Goal: Navigation & Orientation: Understand site structure

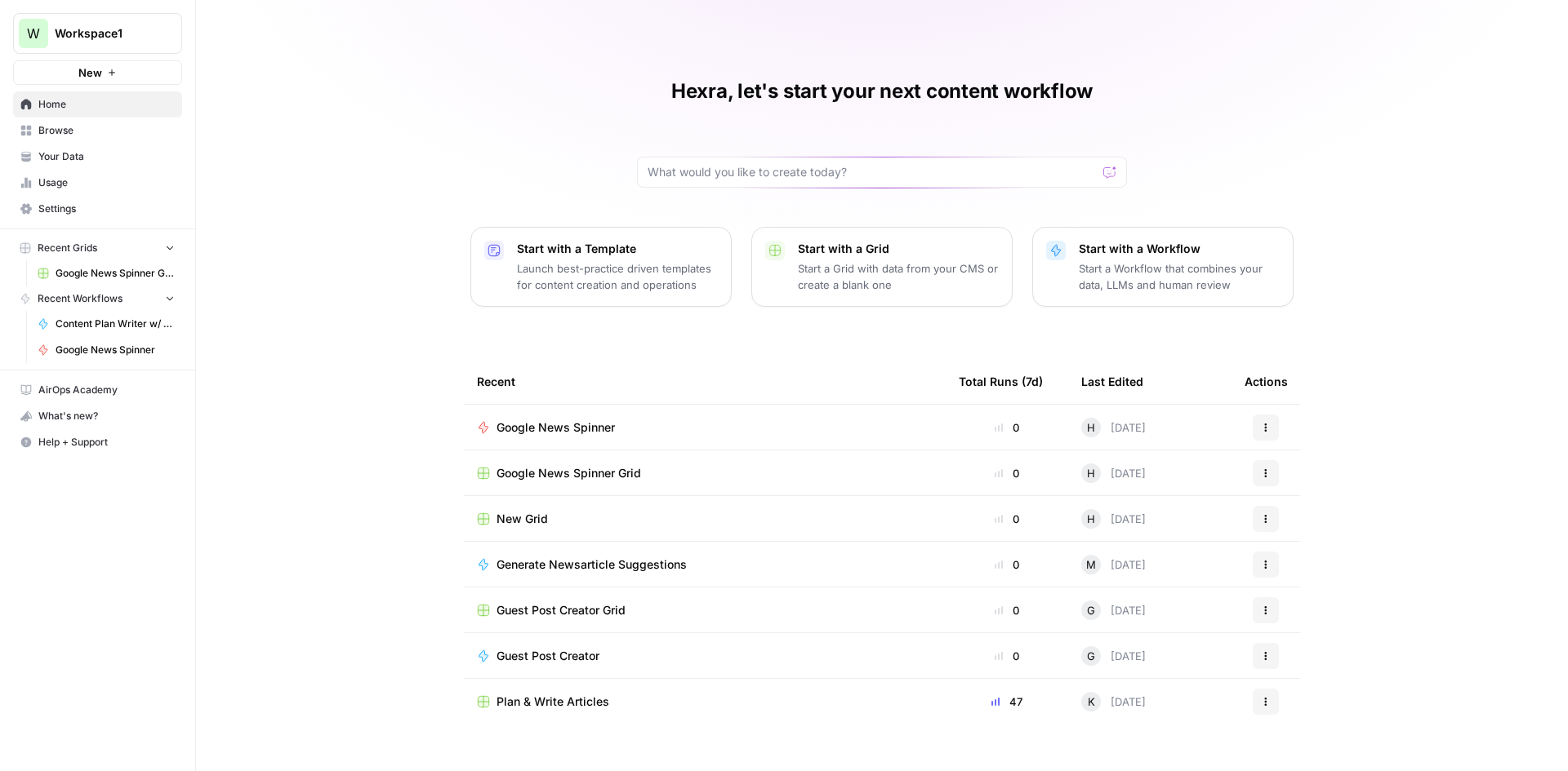
click at [102, 135] on span "Browse" at bounding box center [106, 130] width 136 height 15
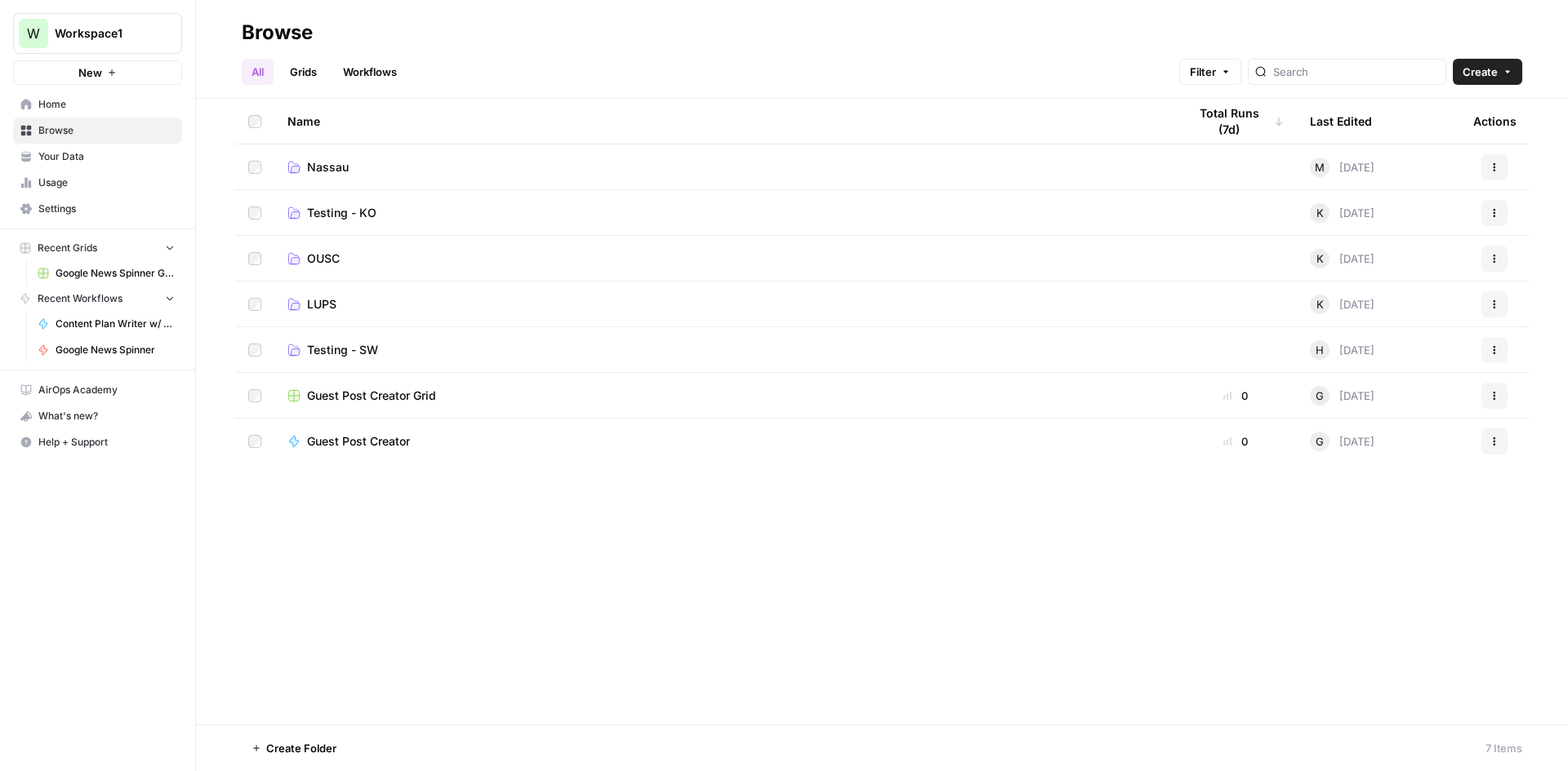
click at [329, 170] on span "Nassau" at bounding box center [328, 167] width 42 height 17
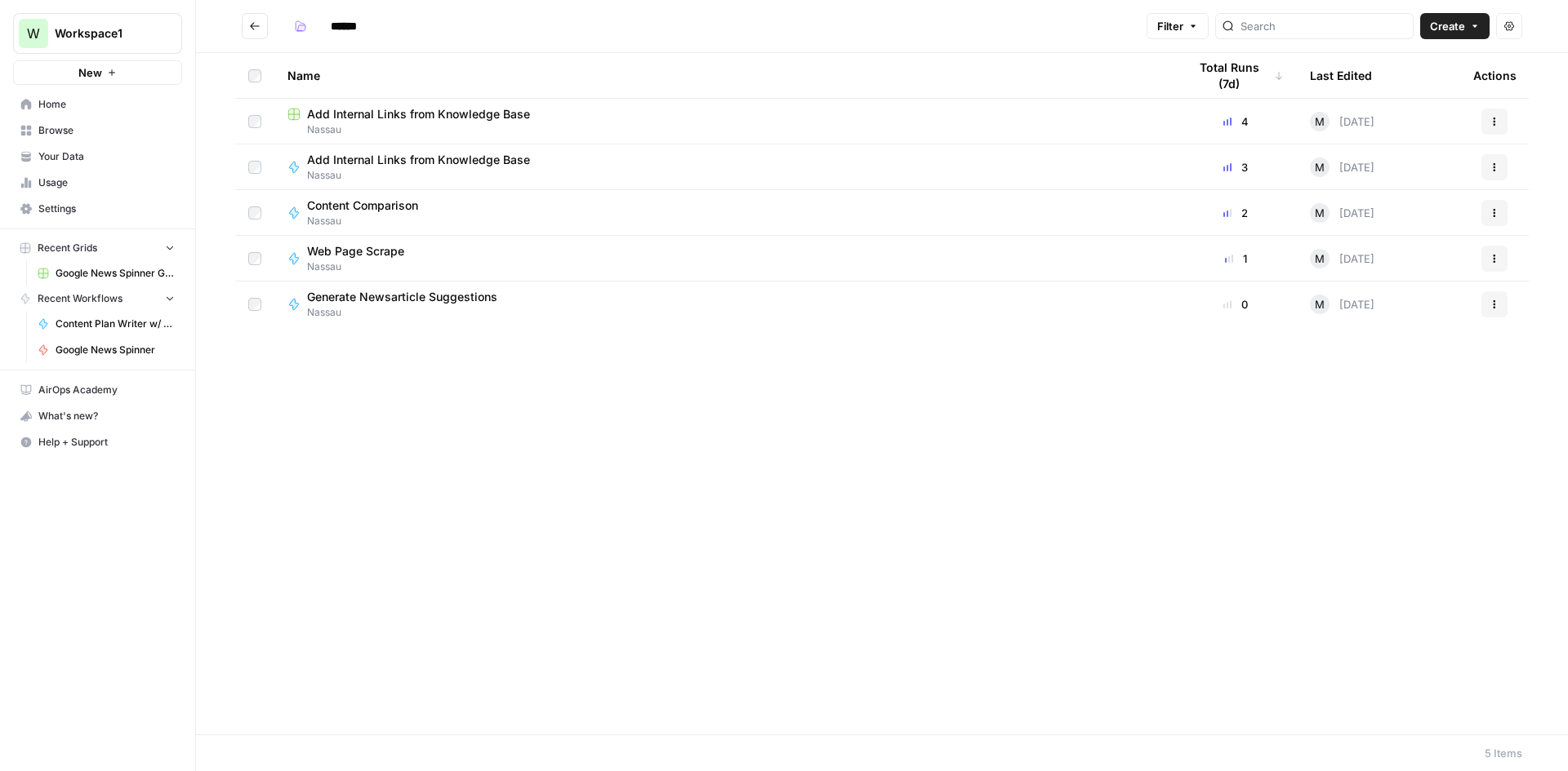
click at [1505, 30] on icon "button" at bounding box center [1509, 26] width 10 height 10
click at [691, 406] on div "Name Total Runs (7d) Last Edited Actions Add Internal Links from Knowledge Base…" at bounding box center [881, 393] width 1371 height 682
click at [85, 110] on span "Home" at bounding box center [106, 105] width 136 height 15
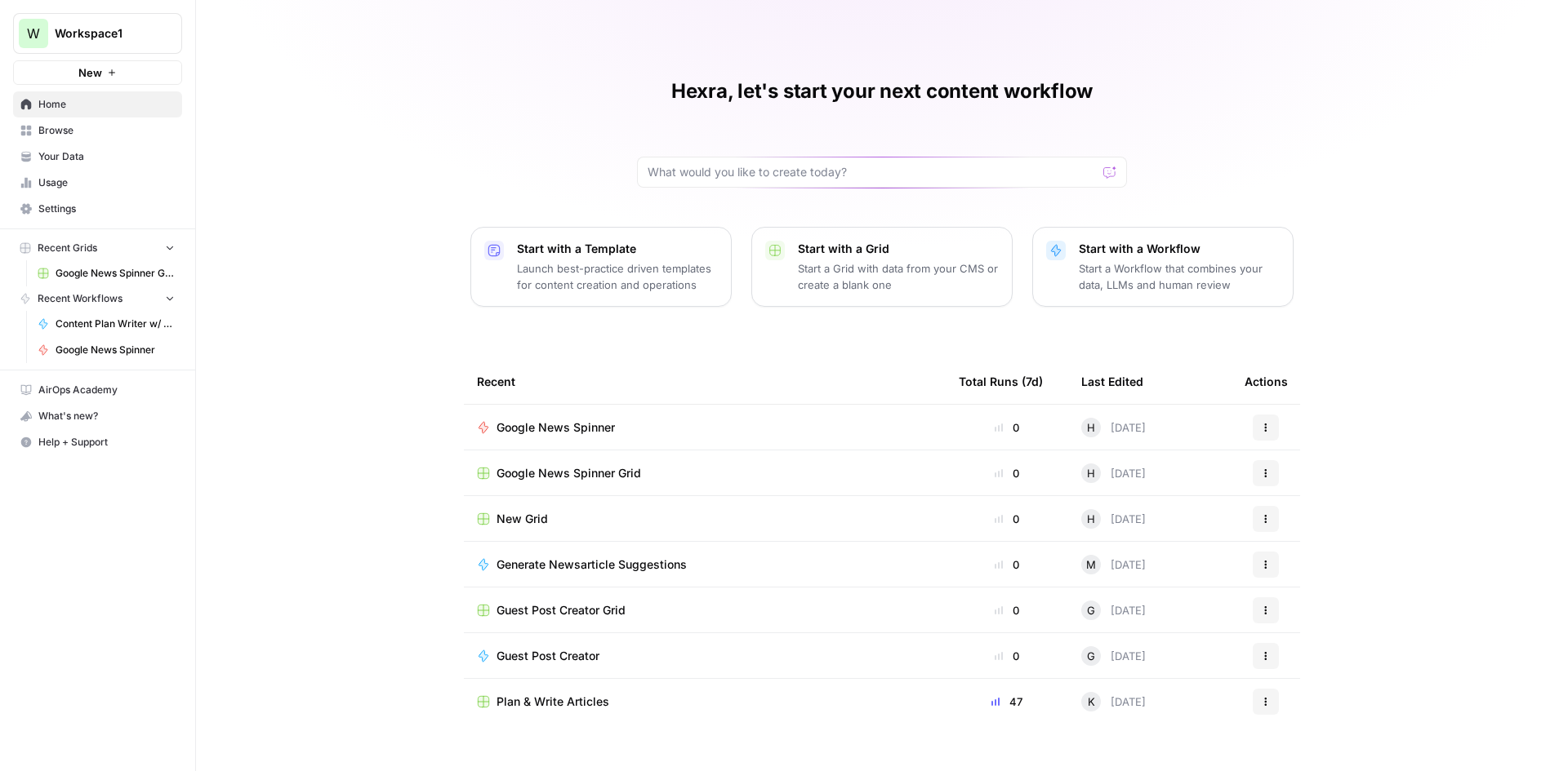
click at [92, 130] on span "Browse" at bounding box center [106, 130] width 136 height 15
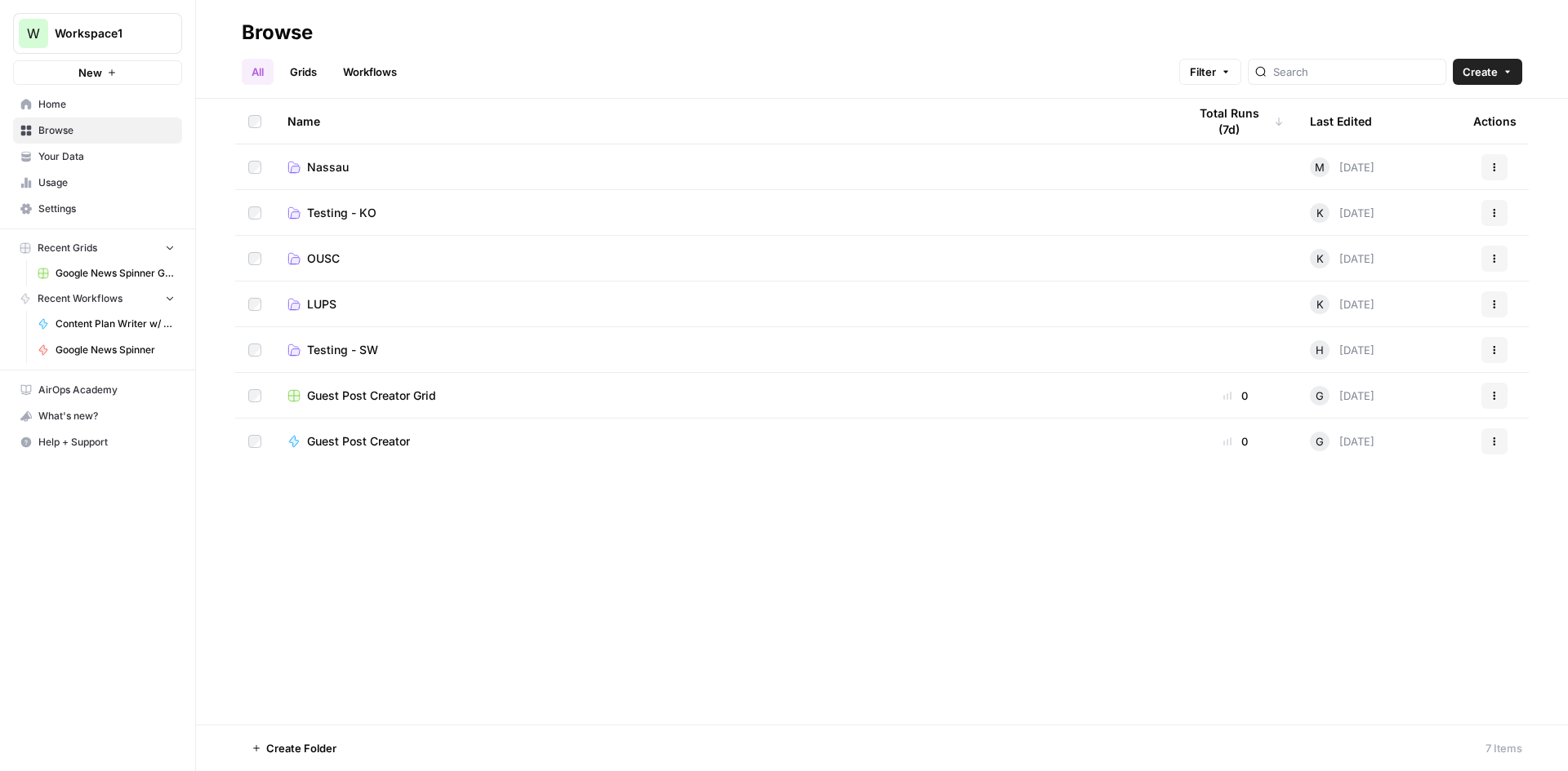
click at [65, 205] on span "Settings" at bounding box center [106, 209] width 136 height 15
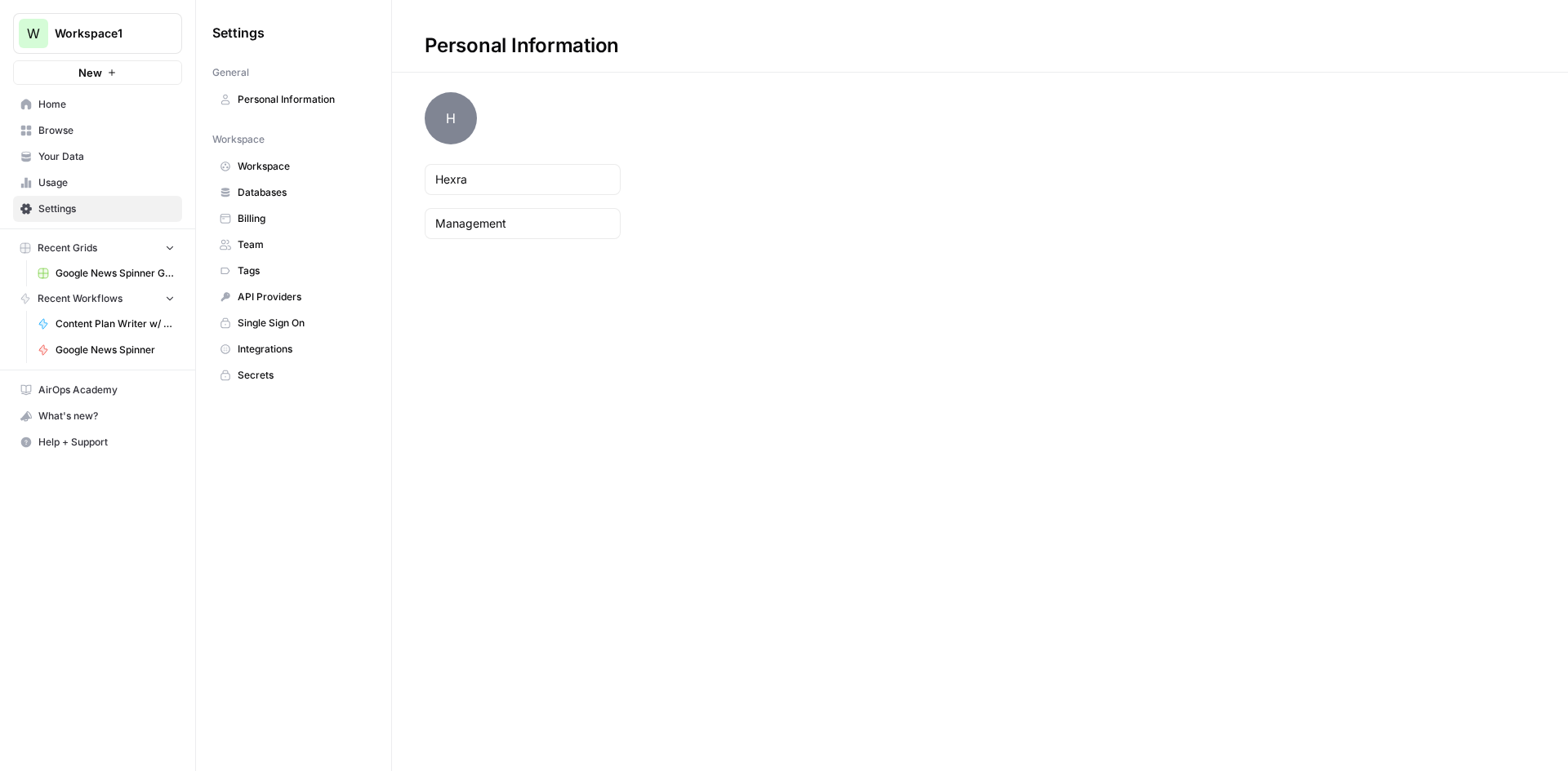
click at [323, 237] on span "Team" at bounding box center [302, 245] width 130 height 15
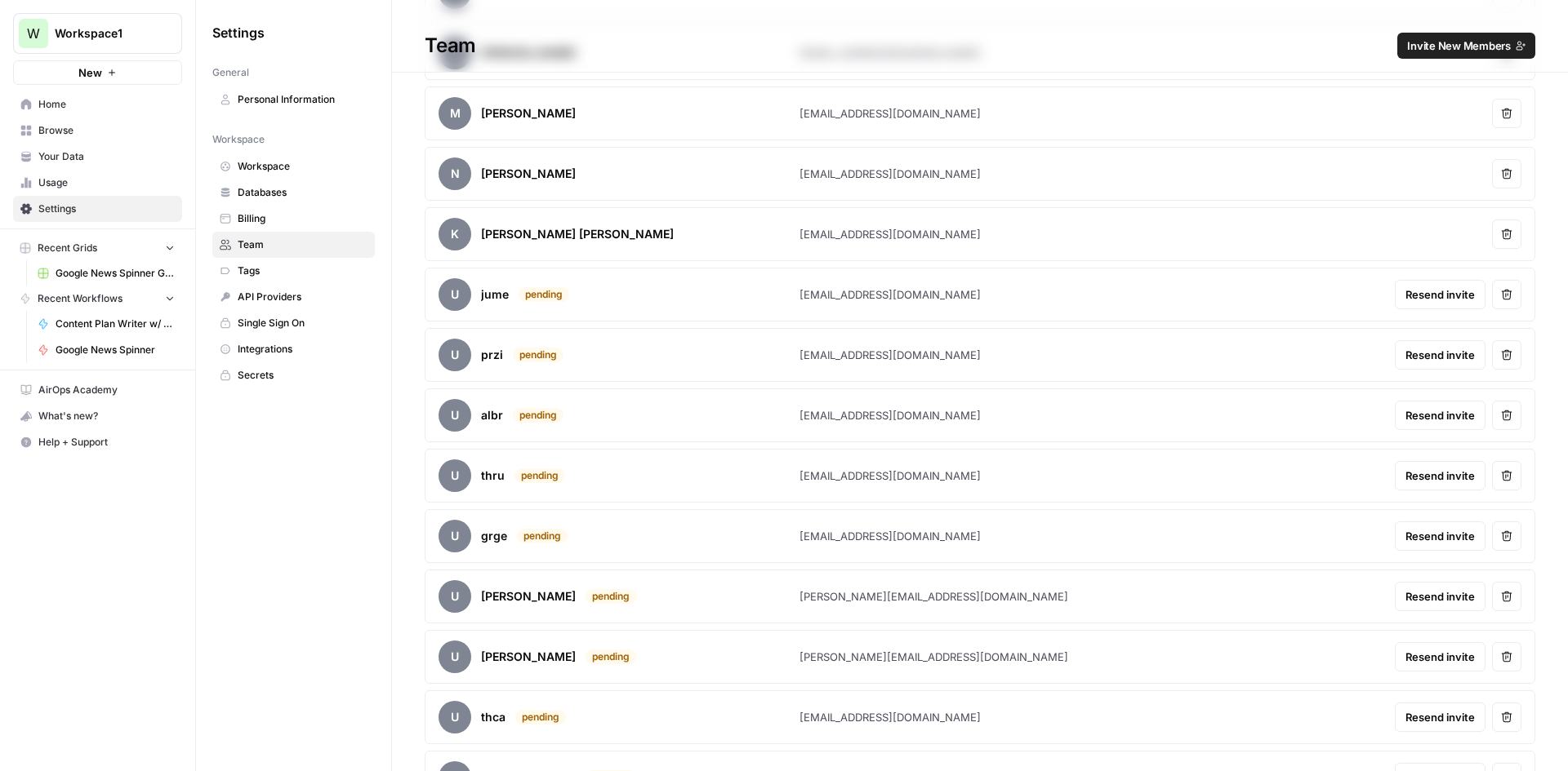
scroll to position [574, 0]
